Goal: Transaction & Acquisition: Purchase product/service

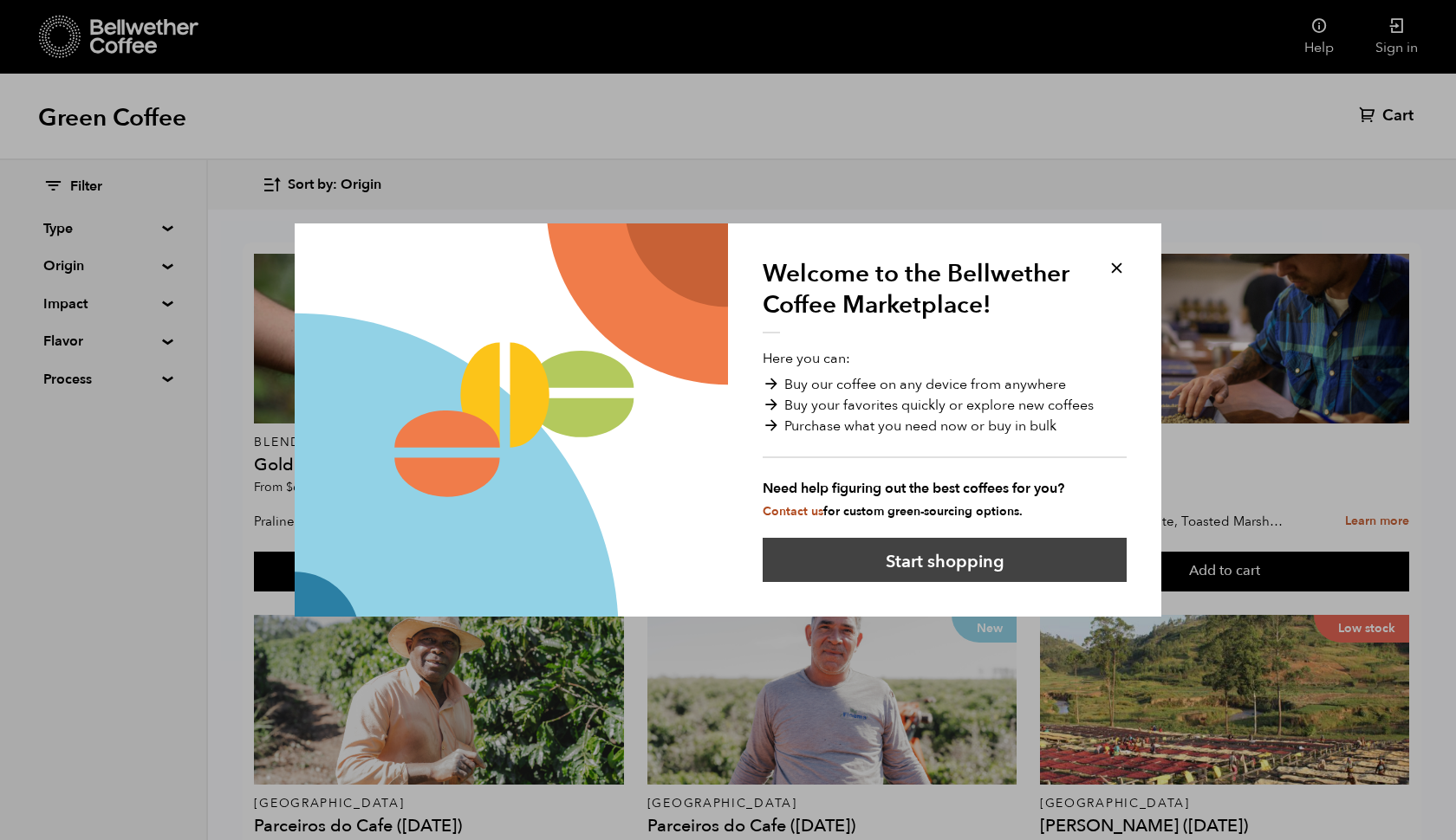
click at [962, 563] on button "Start shopping" at bounding box center [944, 560] width 364 height 44
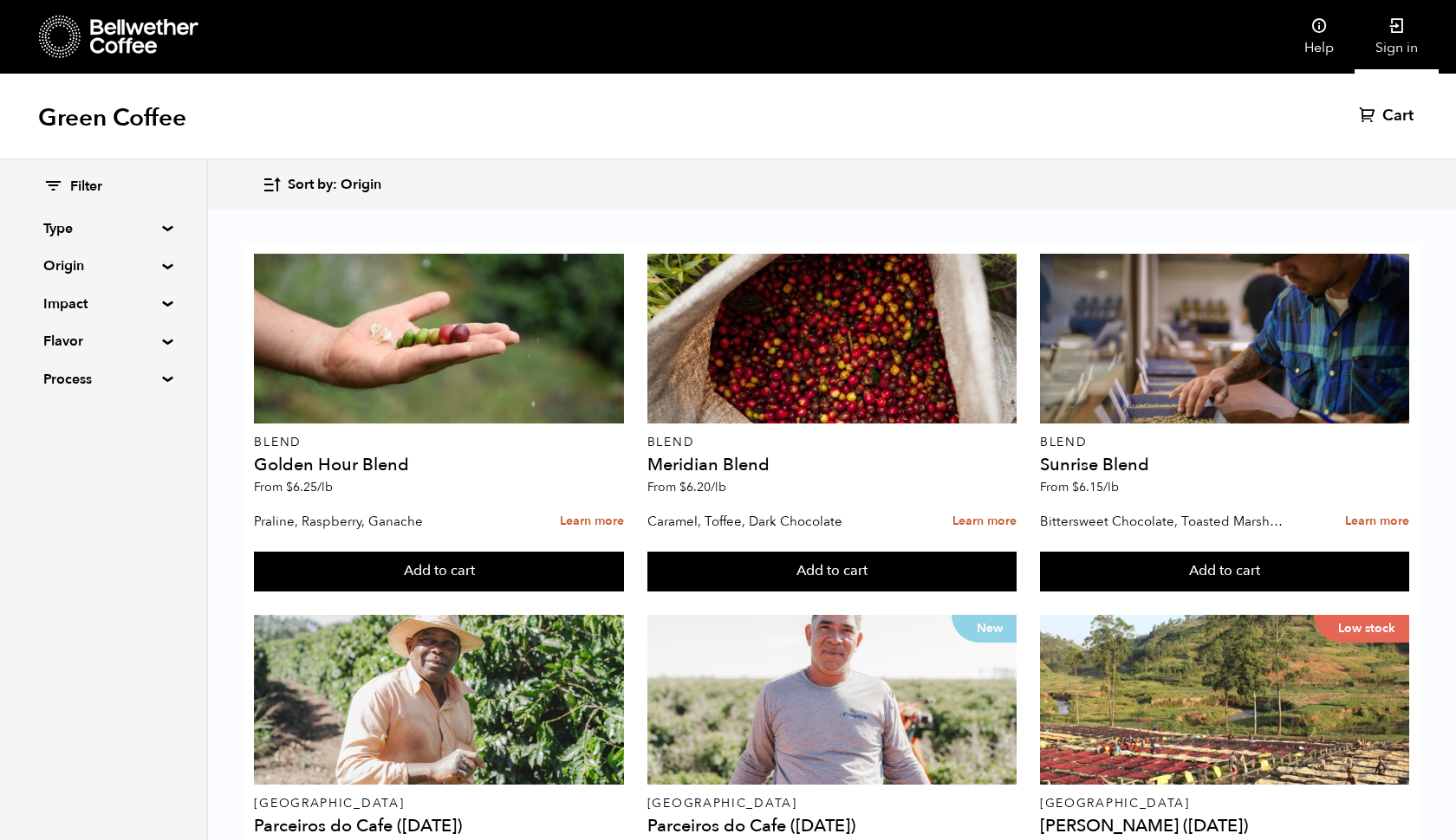
click at [1383, 23] on link "Sign in" at bounding box center [1397, 37] width 84 height 74
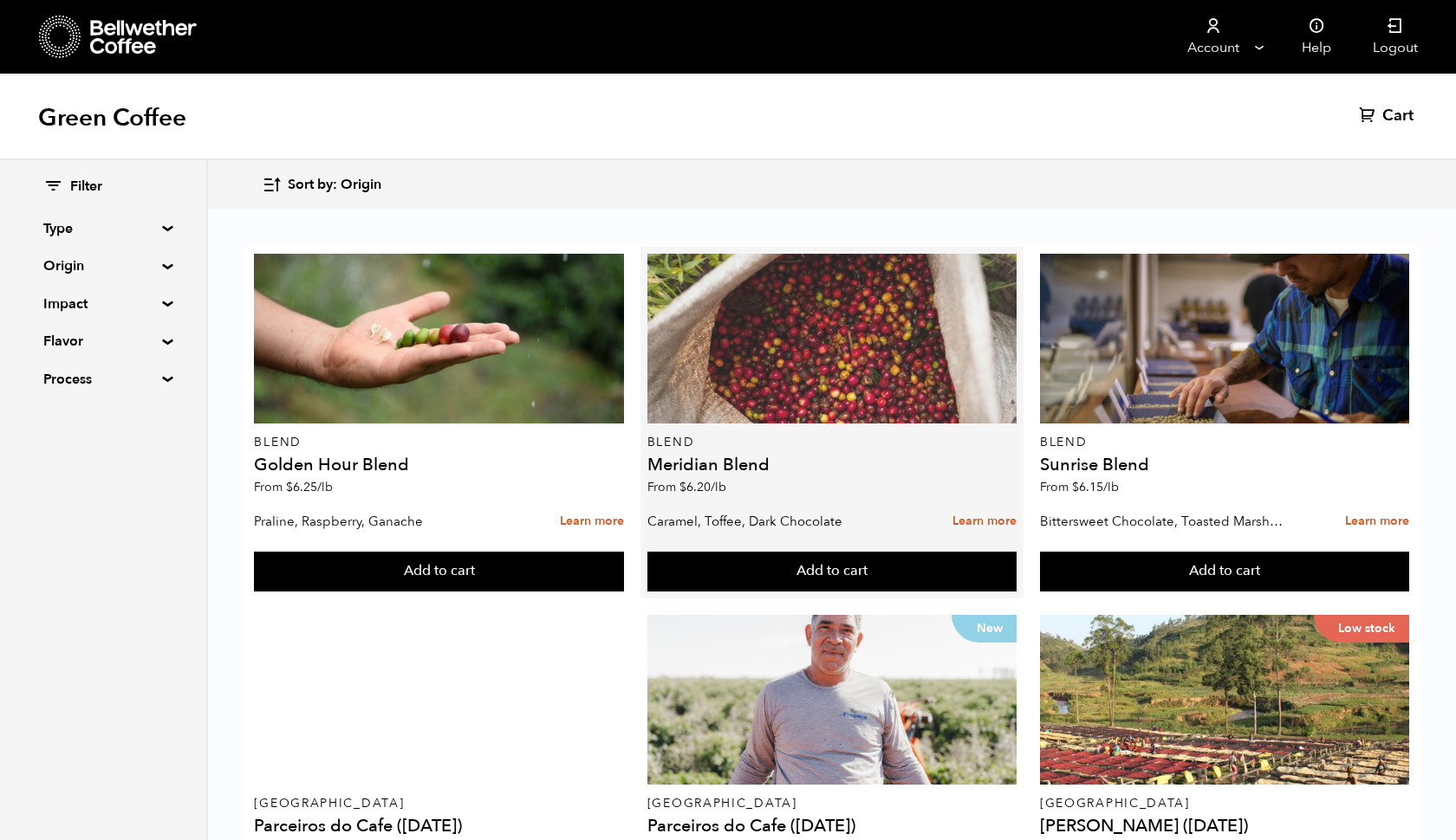
click at [855, 311] on div at bounding box center [831, 338] width 369 height 170
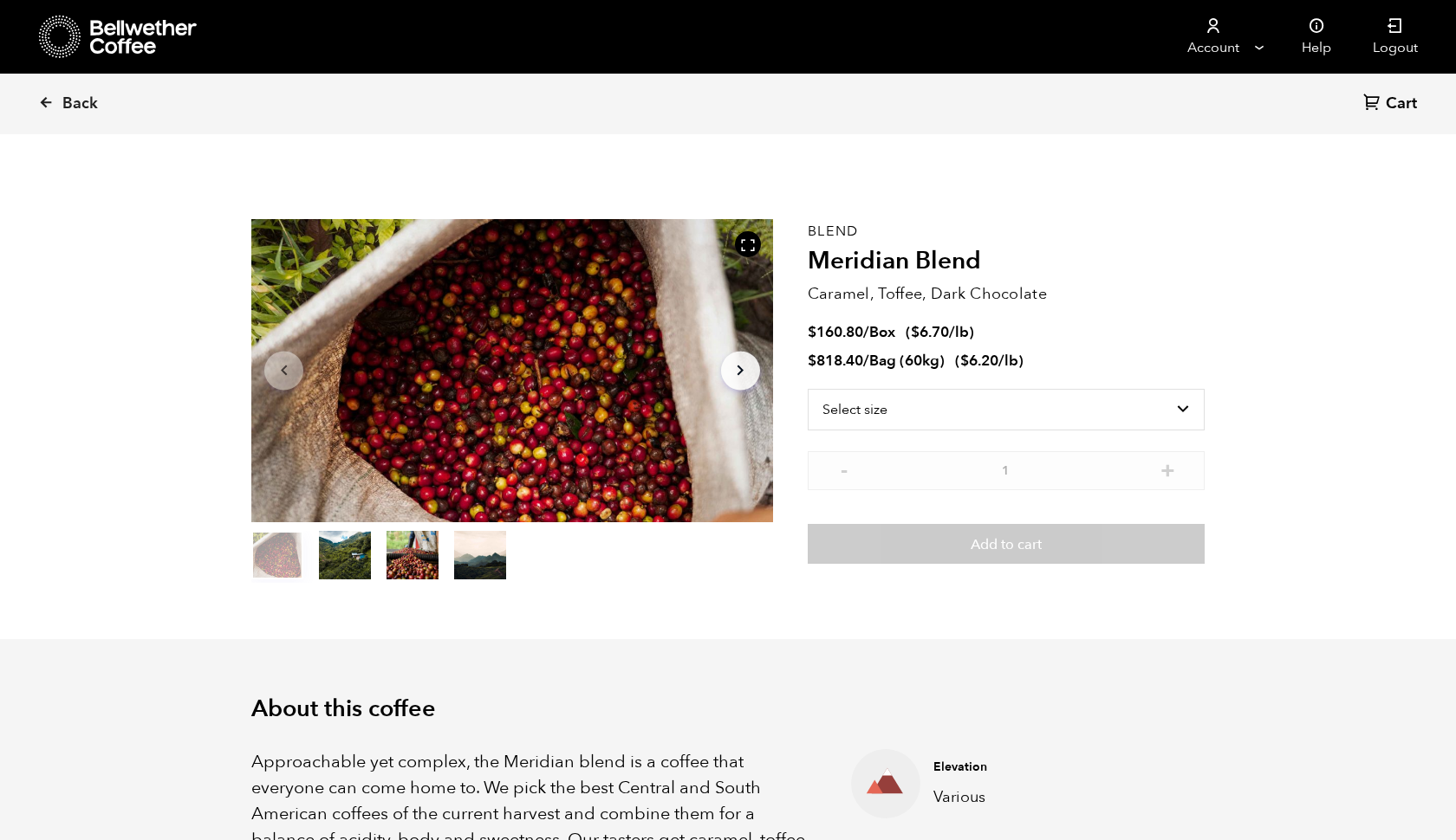
scroll to position [754, 923]
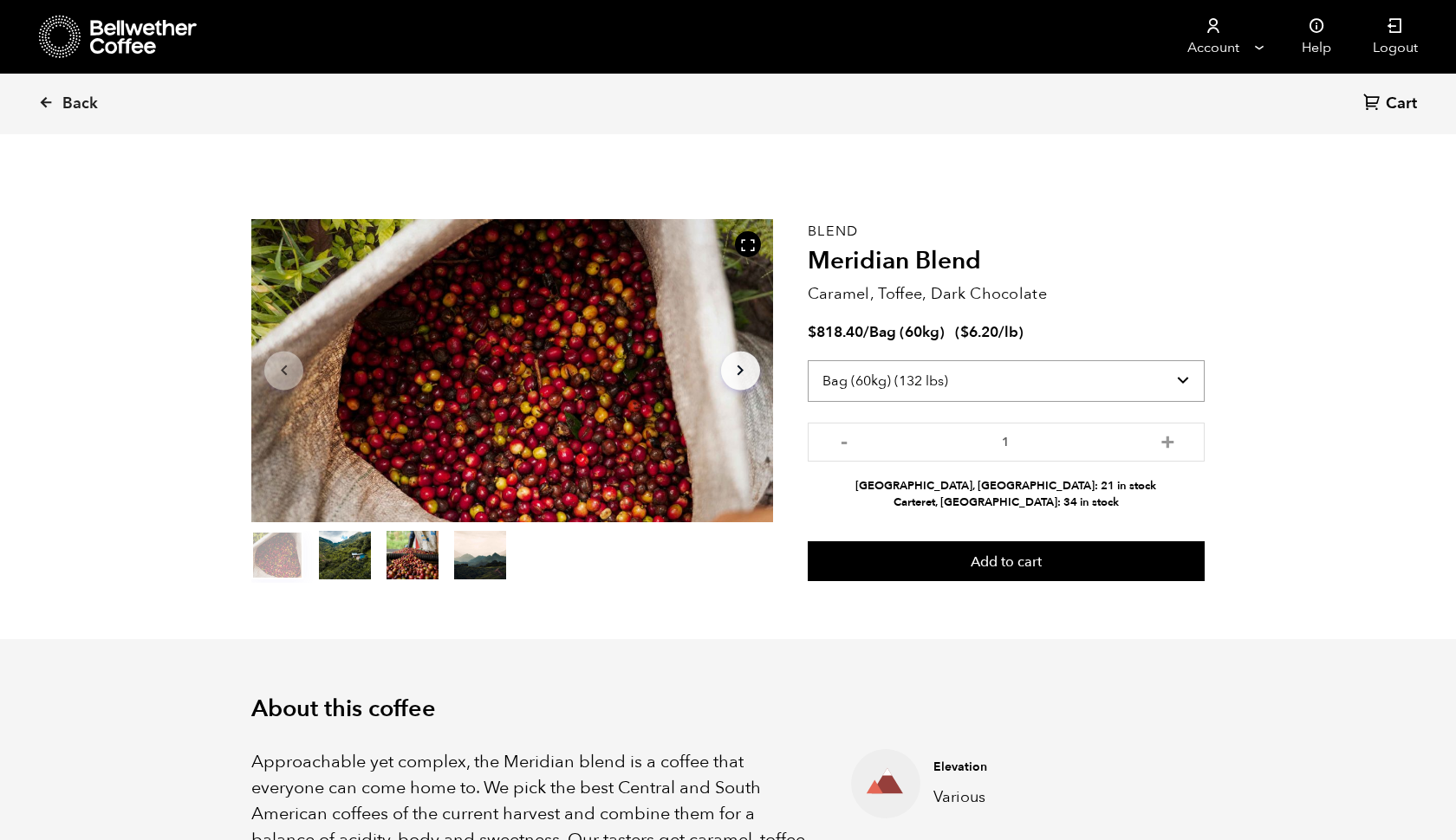
select select "box"
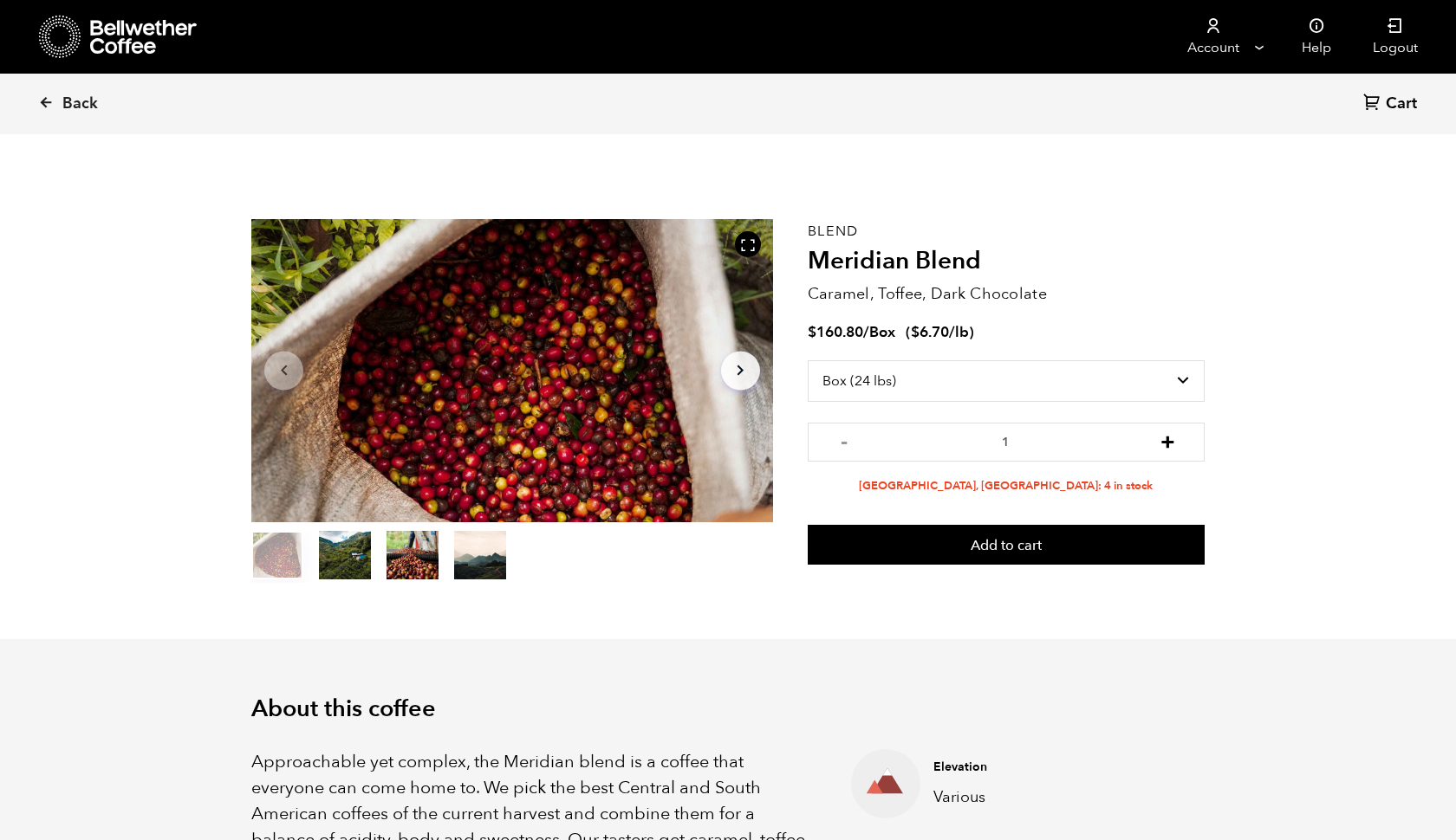
click at [1173, 437] on button "+" at bounding box center [1168, 440] width 22 height 17
type input "3"
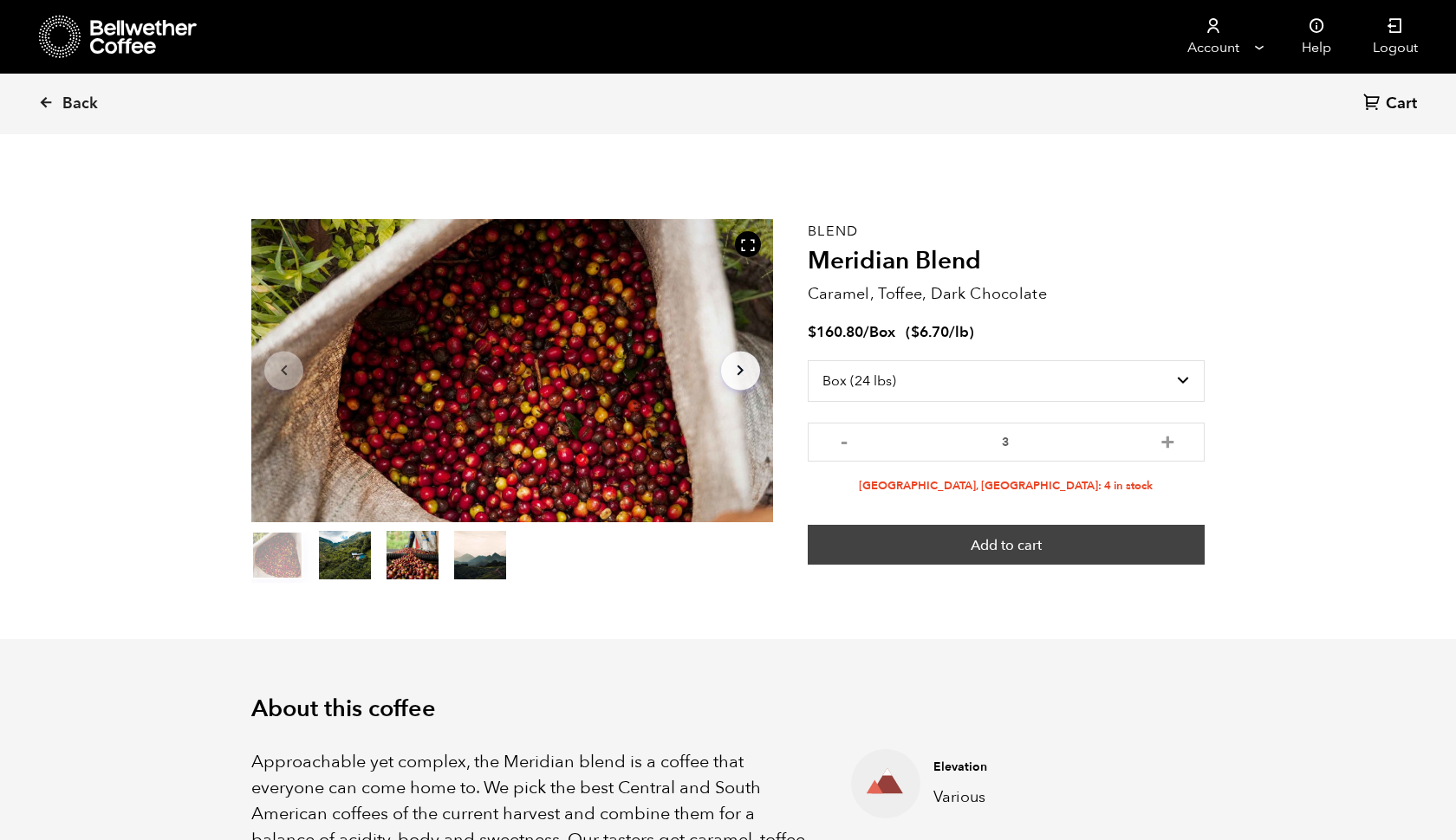
click at [1006, 547] on button "Add to cart" at bounding box center [1006, 545] width 397 height 39
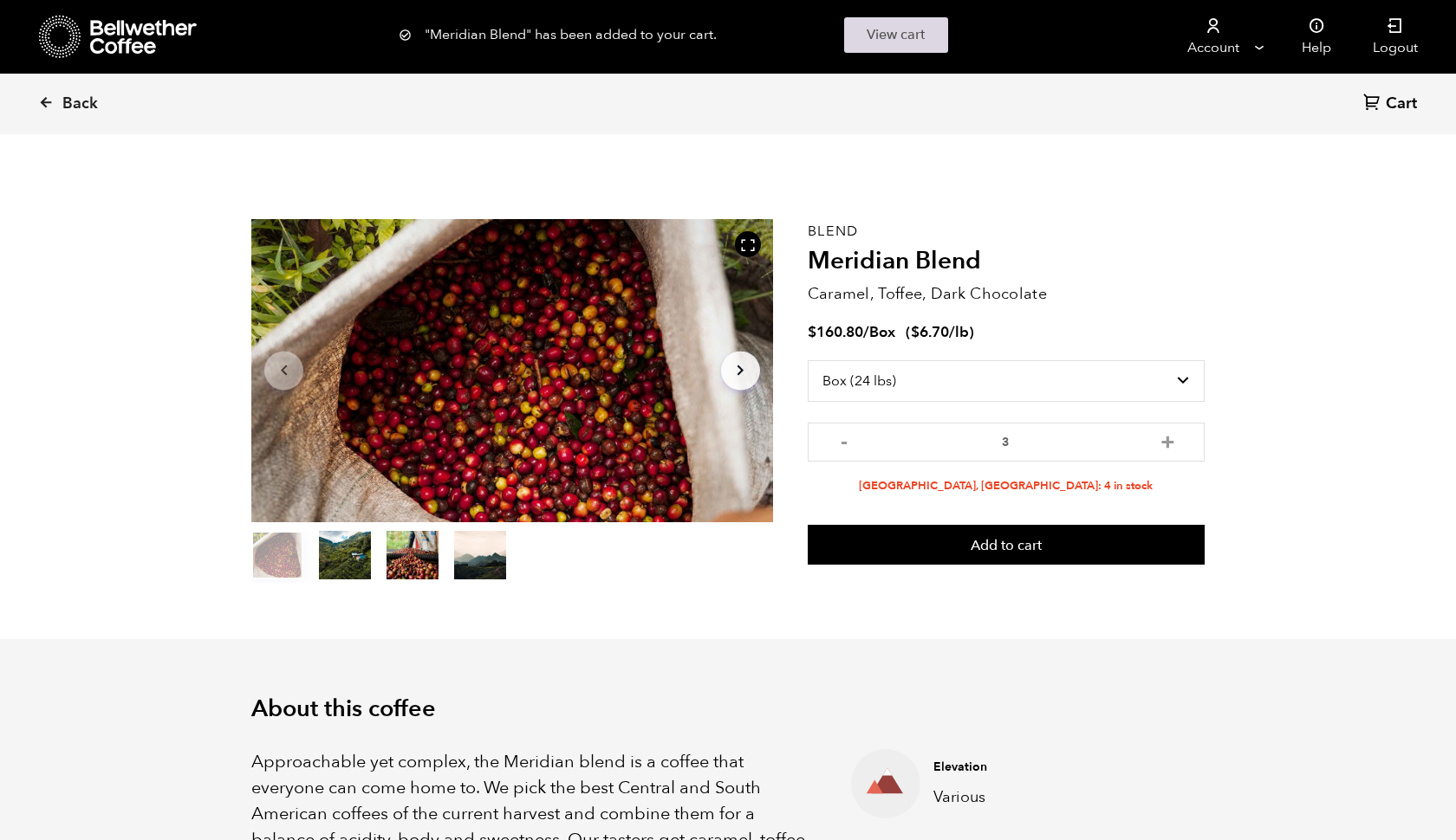
click at [890, 34] on link "View cart" at bounding box center [896, 35] width 104 height 36
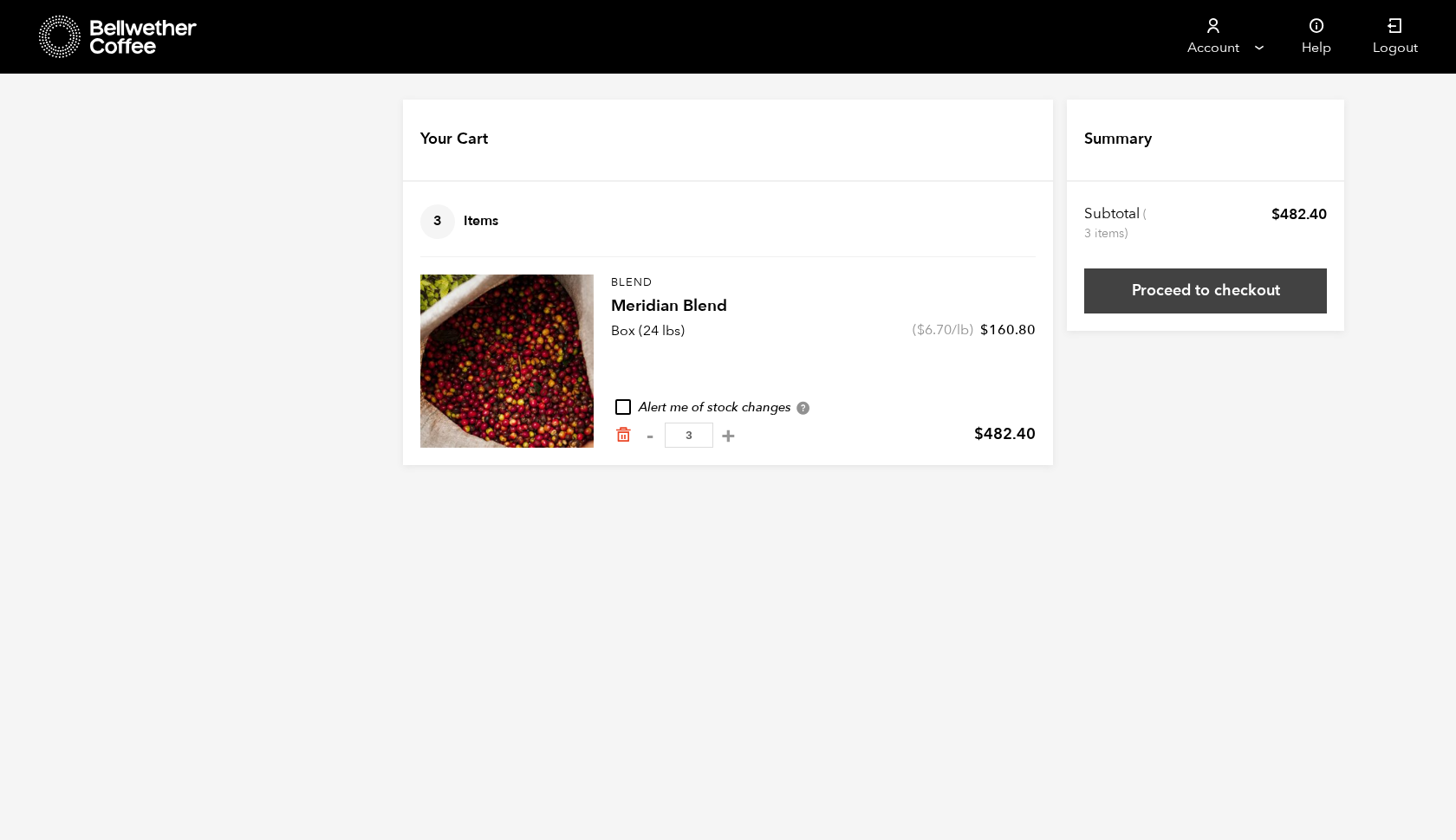
click at [1183, 289] on link "Proceed to checkout" at bounding box center [1206, 291] width 242 height 45
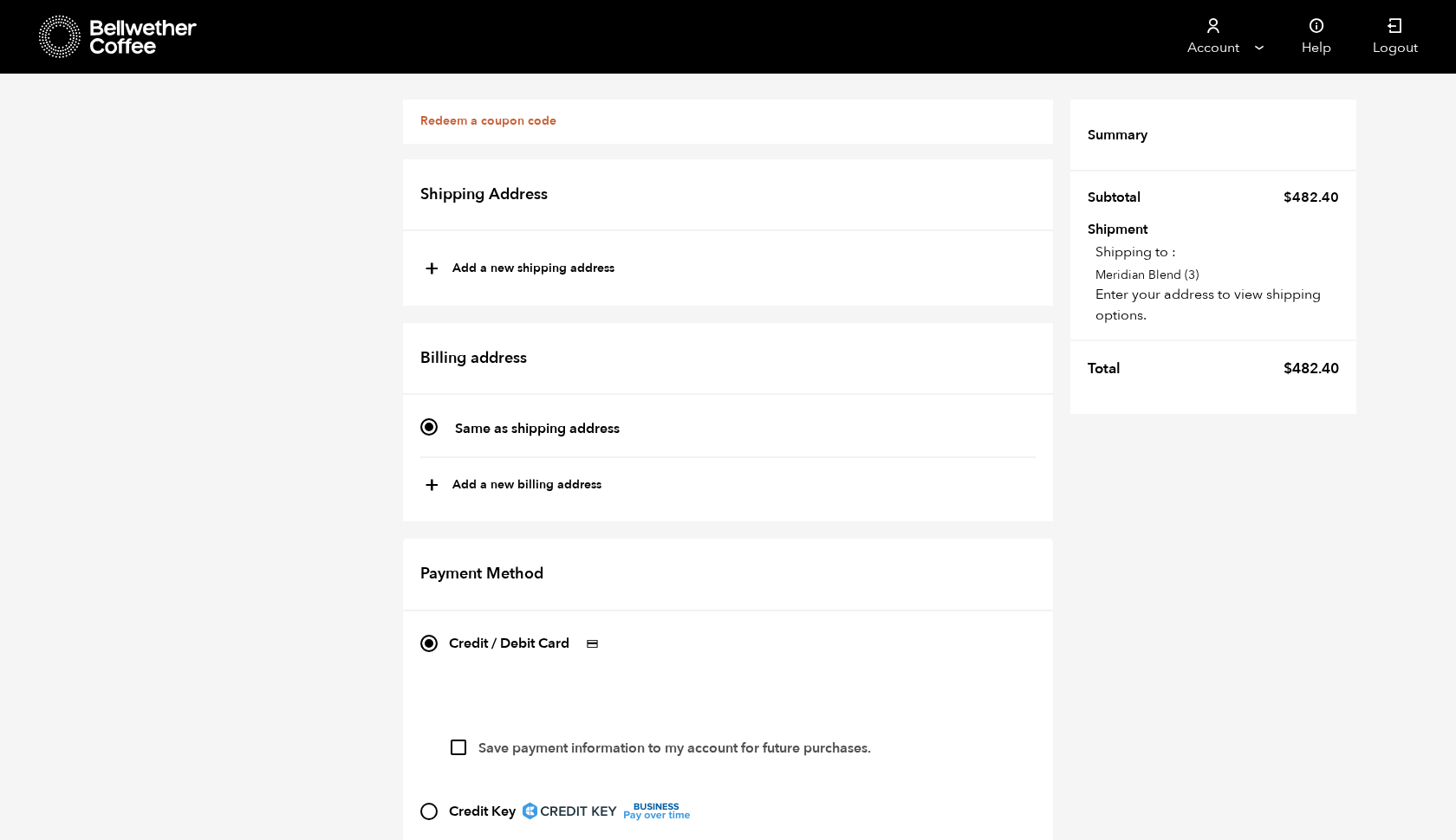
click at [435, 269] on span "+" at bounding box center [432, 269] width 14 height 30
type input "New address"
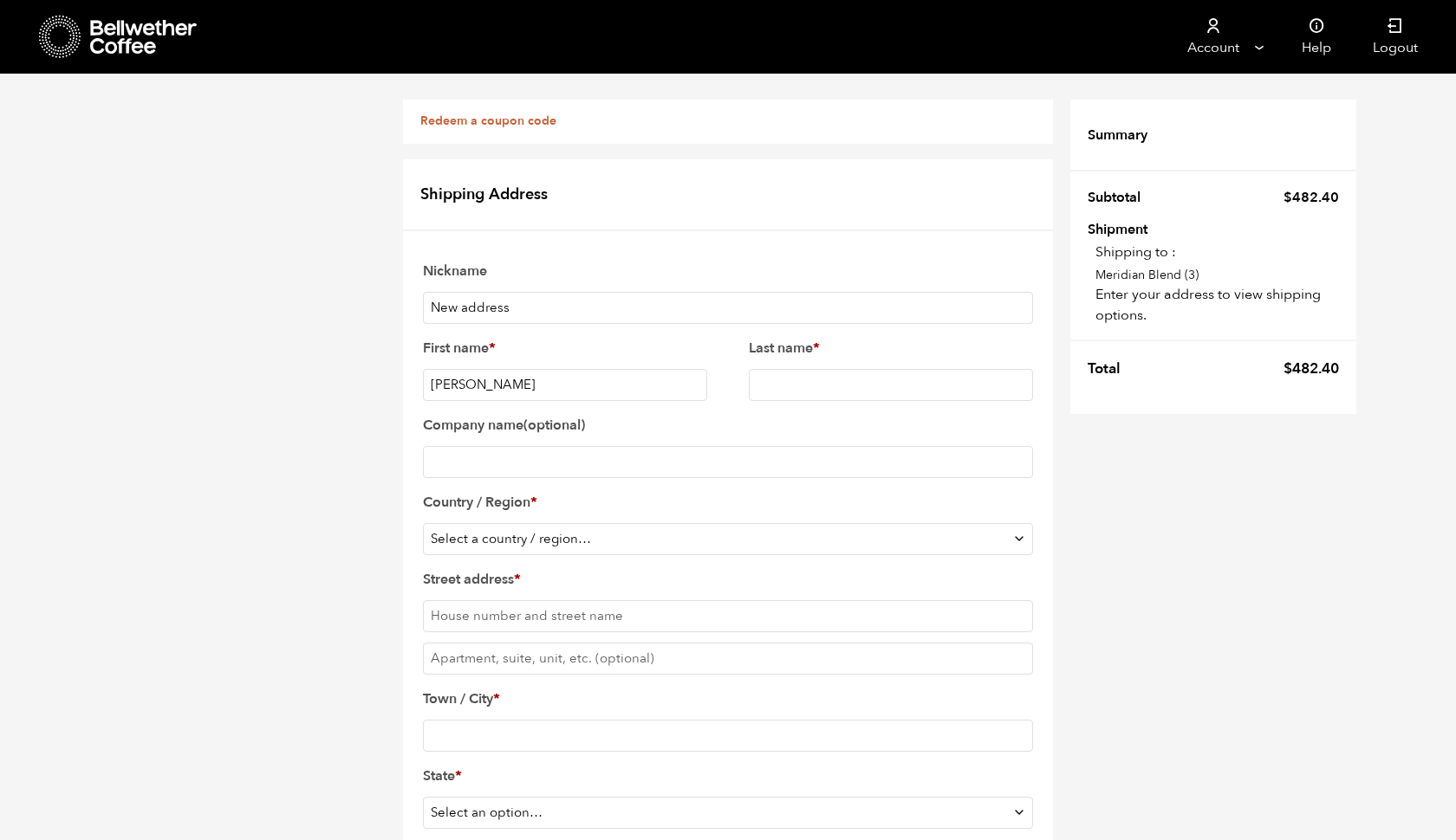
type input "[PERSON_NAME]"
type input "The Ship and Sip Store"
select select "US"
type input "[STREET_ADDRESS]"
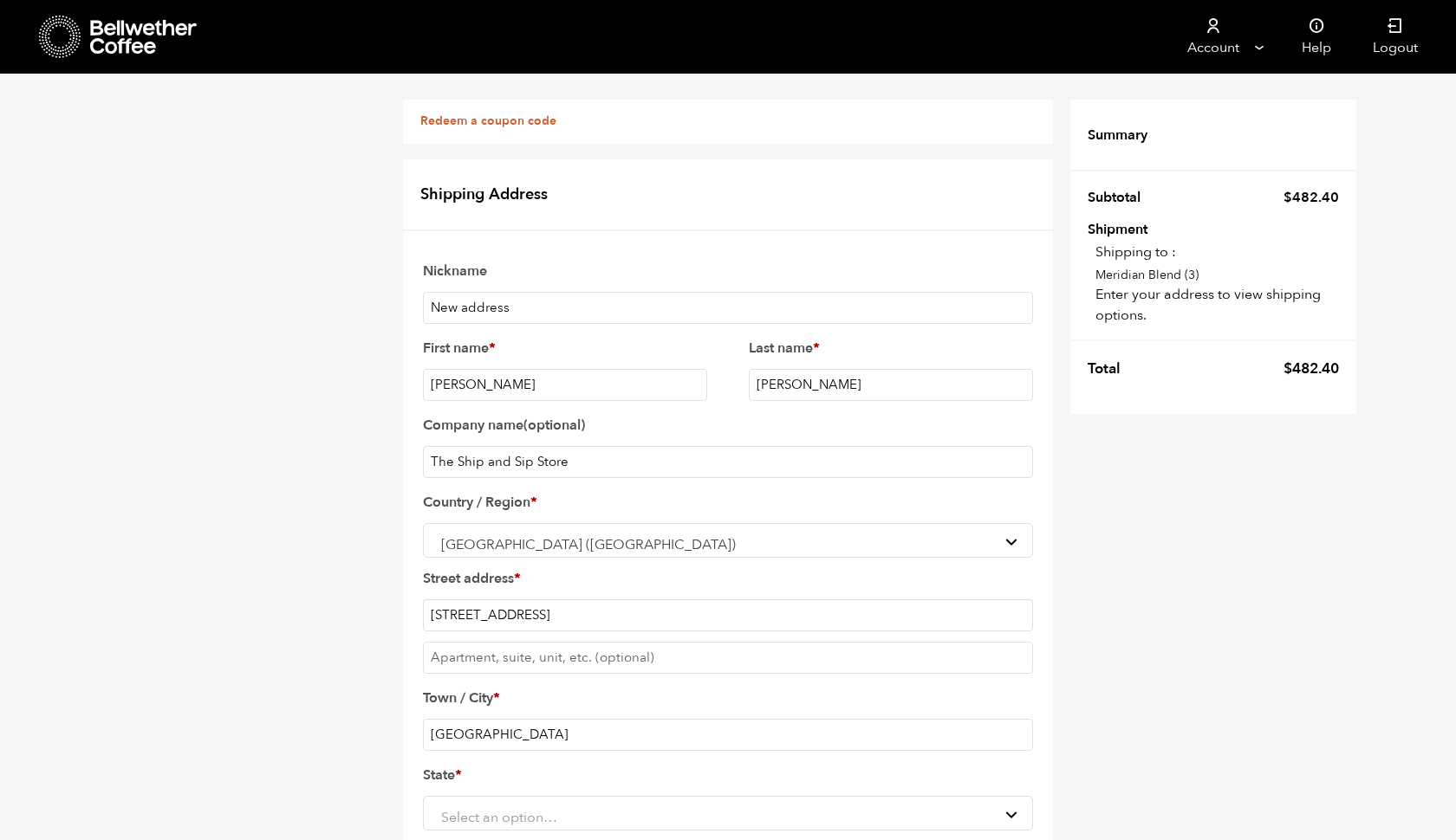
type input "[GEOGRAPHIC_DATA]"
select select "FL"
type input "33467"
type input "5616348672"
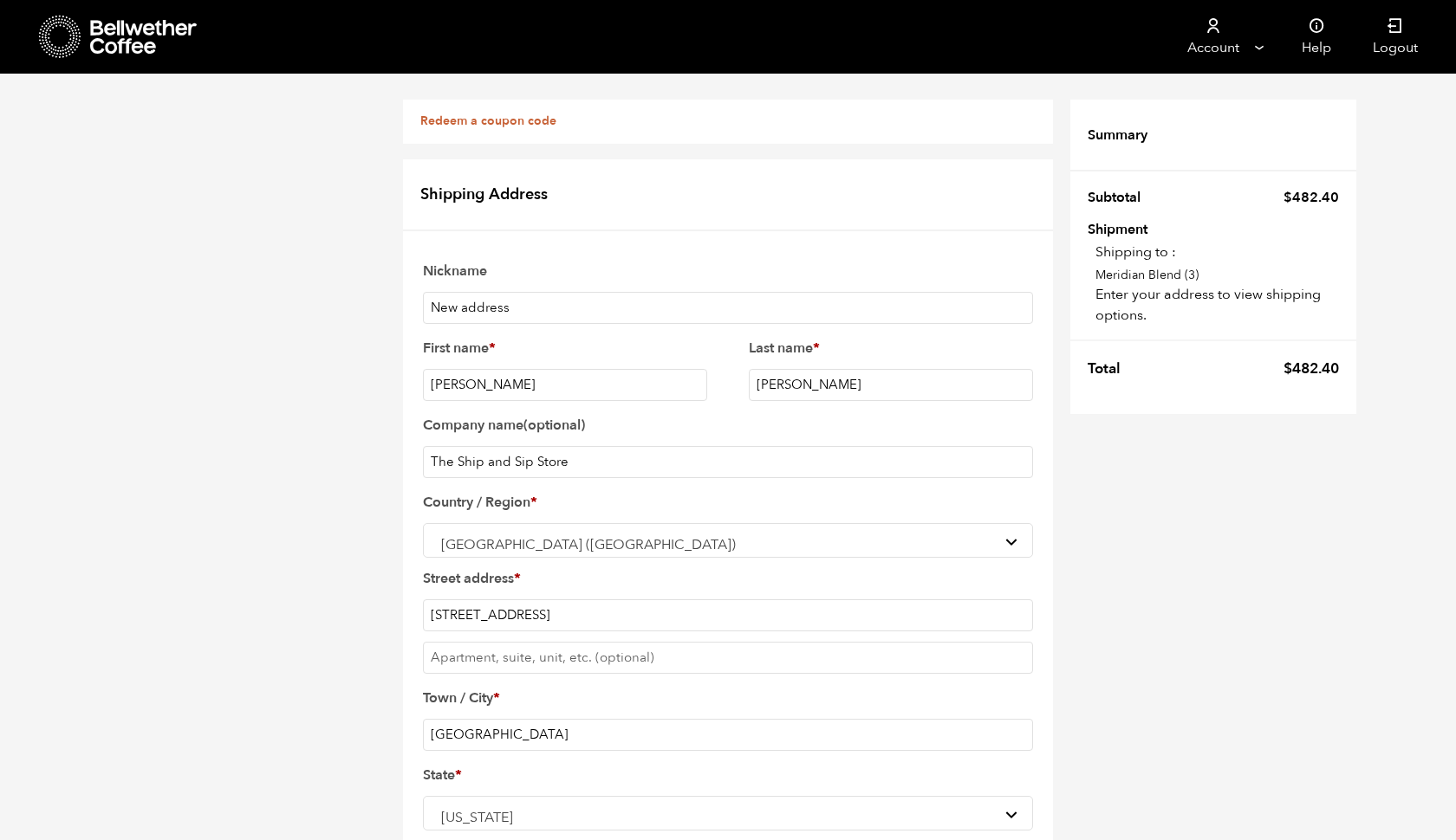
type input "rharrypersad@theshipandsipstore.c om"
